Goal: Understand process/instructions: Learn about a topic

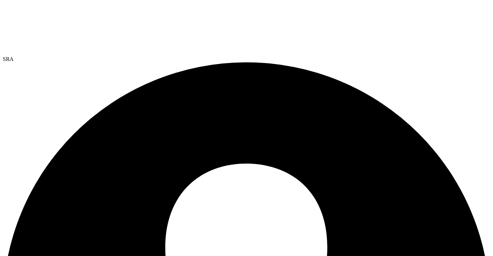
select select "USEast"
drag, startPoint x: 133, startPoint y: 215, endPoint x: 133, endPoint y: 207, distance: 7.6
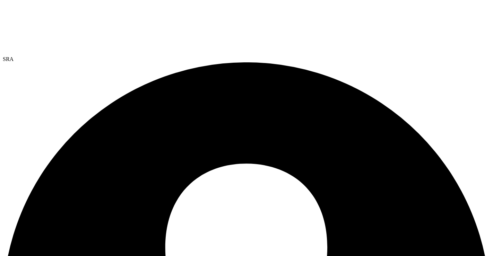
type input "1"
select select "USEast"
select select "USD"
